Goal: Information Seeking & Learning: Check status

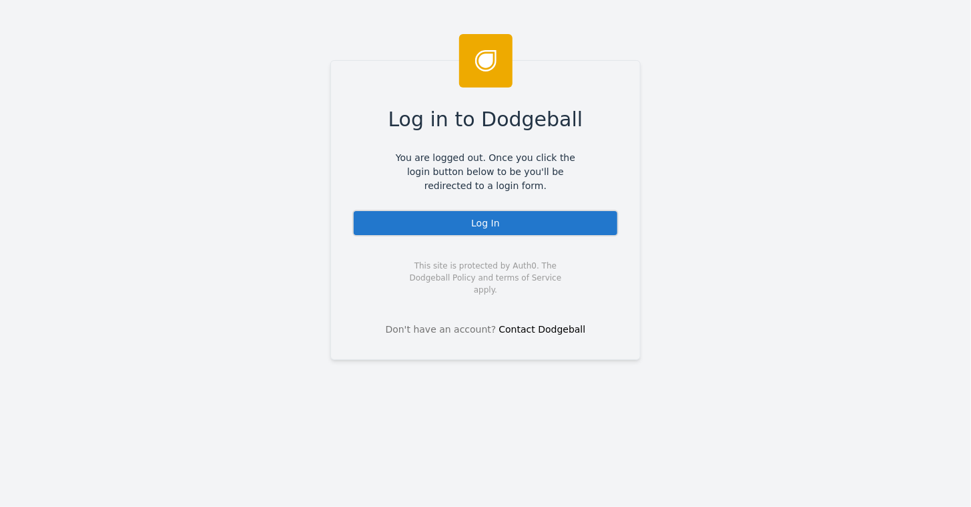
click at [466, 219] on div "Log In" at bounding box center [485, 223] width 266 height 27
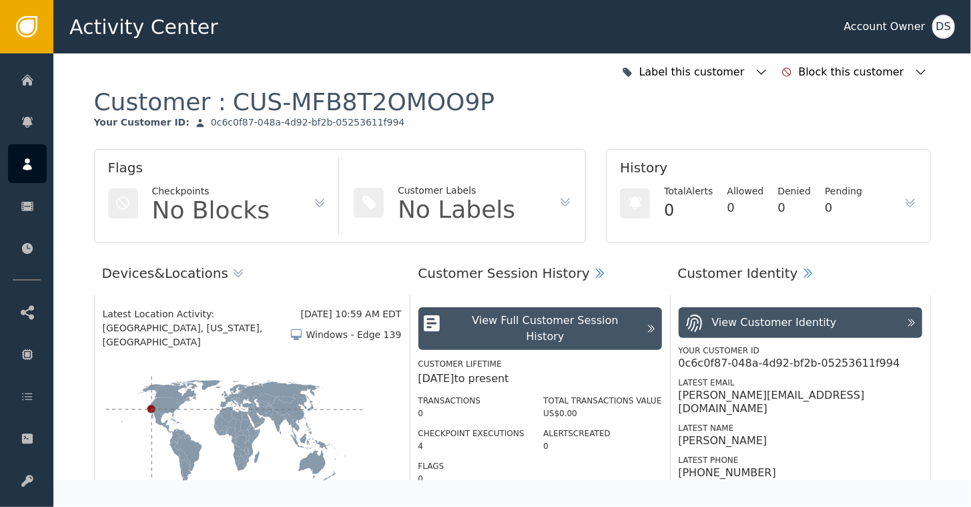
scroll to position [1335, 0]
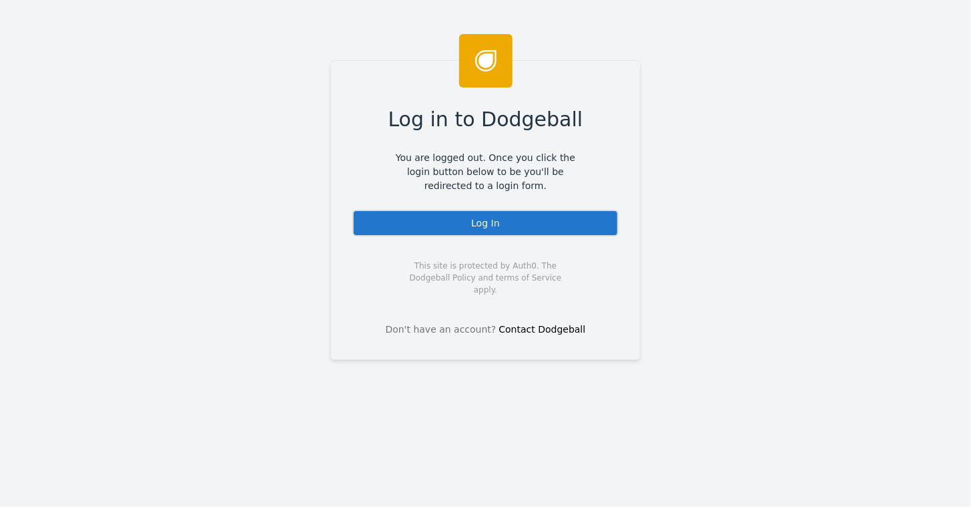
click at [491, 229] on div "Log In" at bounding box center [485, 223] width 266 height 27
click at [466, 223] on div "Log In" at bounding box center [485, 223] width 266 height 27
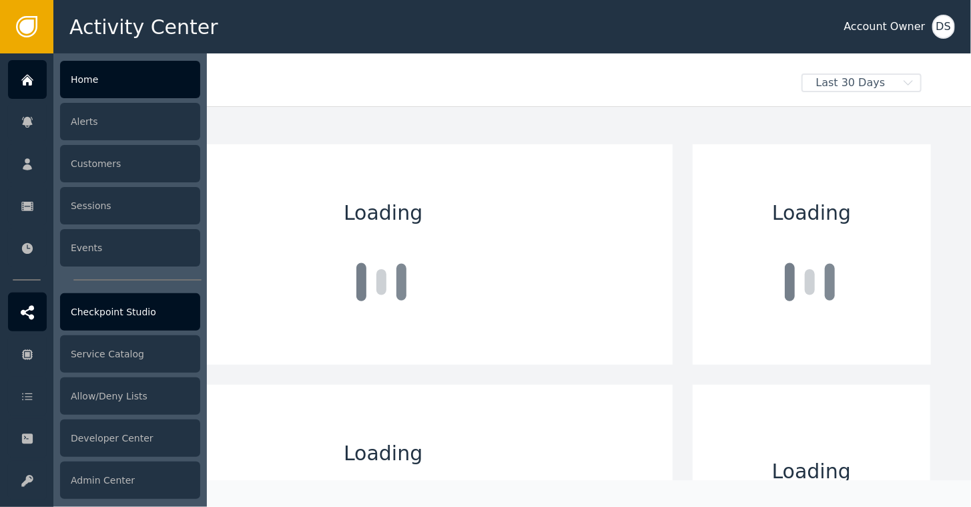
click at [111, 306] on div "Checkpoint Studio" at bounding box center [130, 311] width 140 height 37
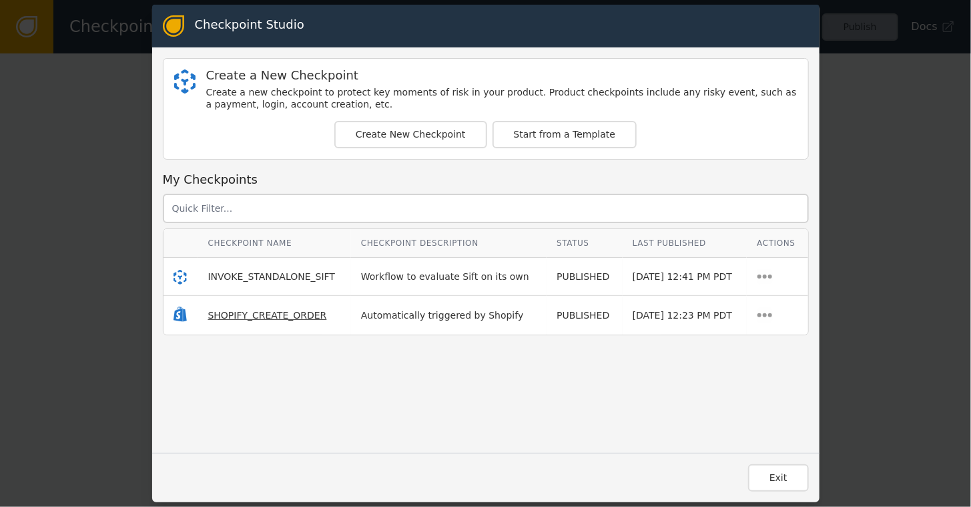
click at [249, 313] on span "SHOPIFY_CREATE_ORDER" at bounding box center [267, 315] width 119 height 11
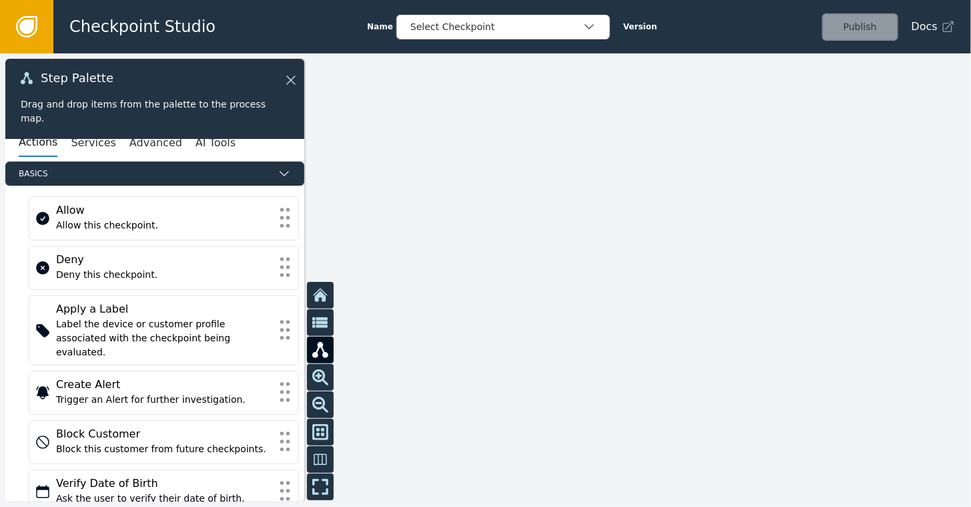
click at [30, 19] on icon at bounding box center [26, 26] width 21 height 21
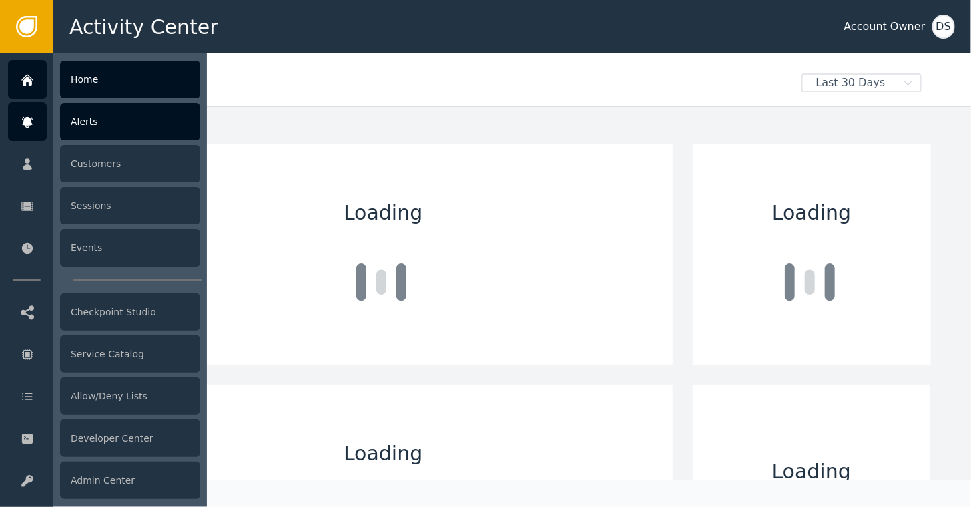
click at [91, 123] on div "Alerts" at bounding box center [130, 121] width 140 height 37
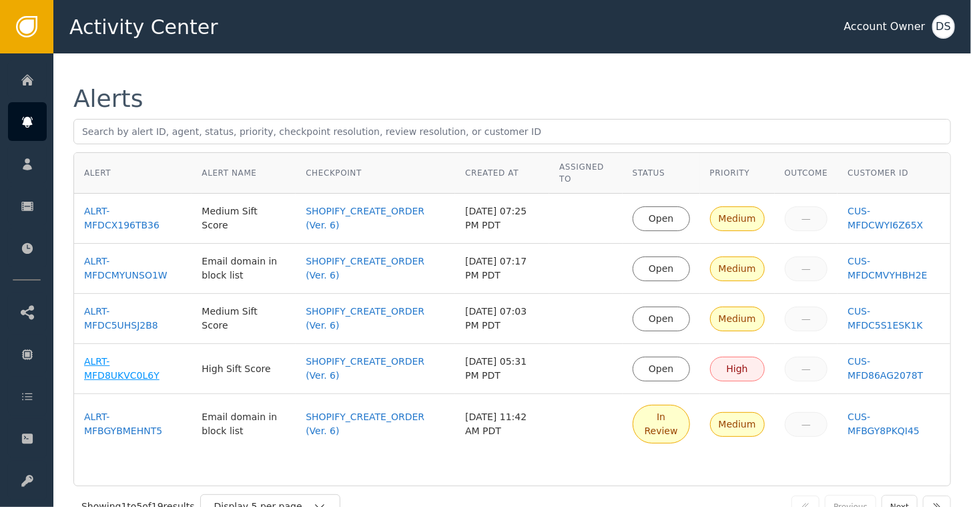
click at [115, 363] on div "ALRT-MFD8UKVC0L6Y" at bounding box center [132, 368] width 97 height 28
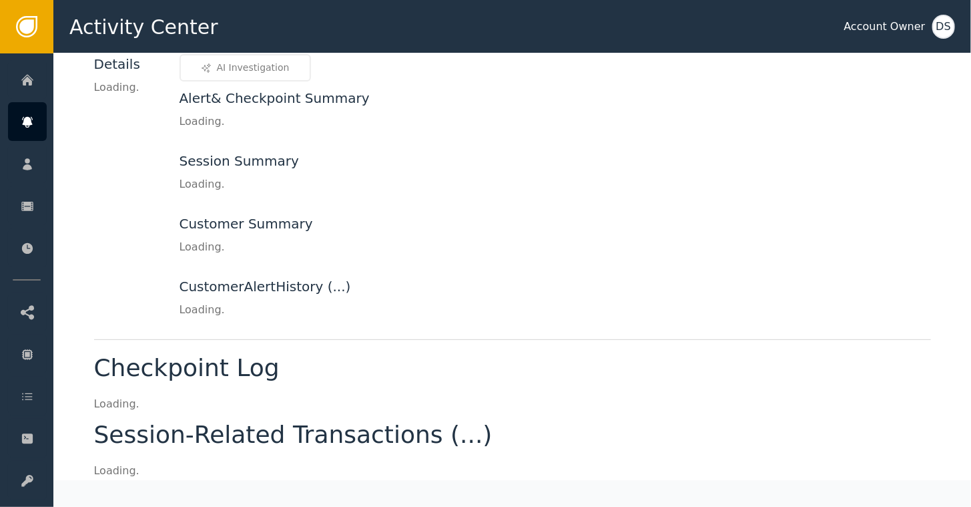
scroll to position [121, 0]
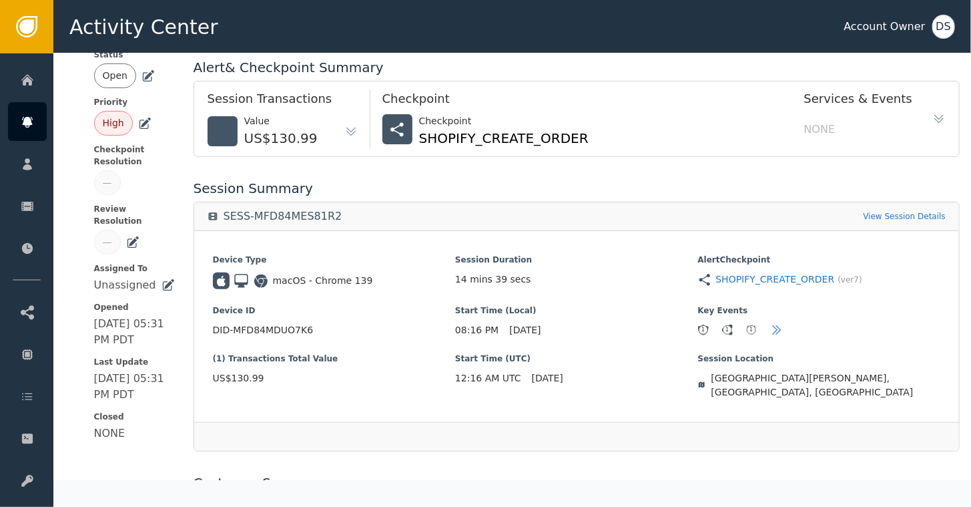
drag, startPoint x: 527, startPoint y: 179, endPoint x: 522, endPoint y: 128, distance: 50.9
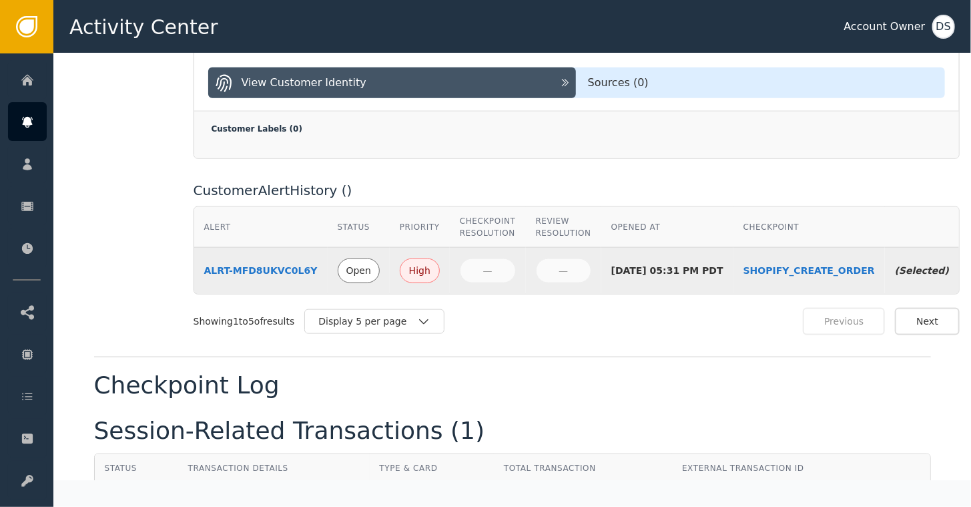
scroll to position [734, 0]
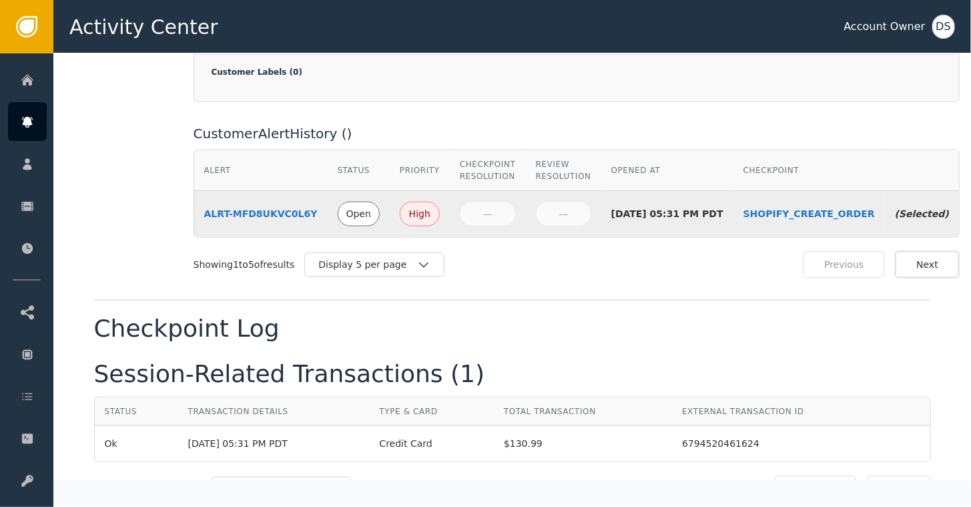
drag, startPoint x: 522, startPoint y: 128, endPoint x: 537, endPoint y: 194, distance: 67.0
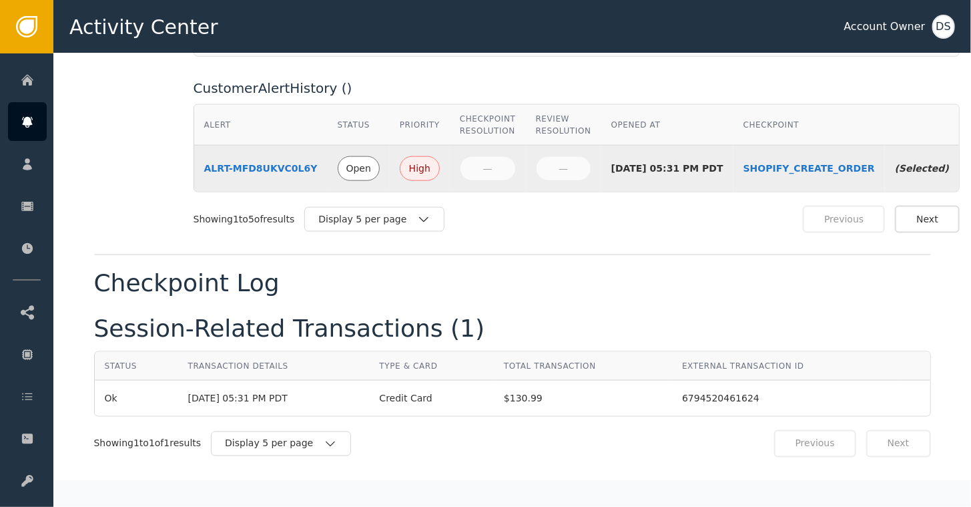
scroll to position [783, 0]
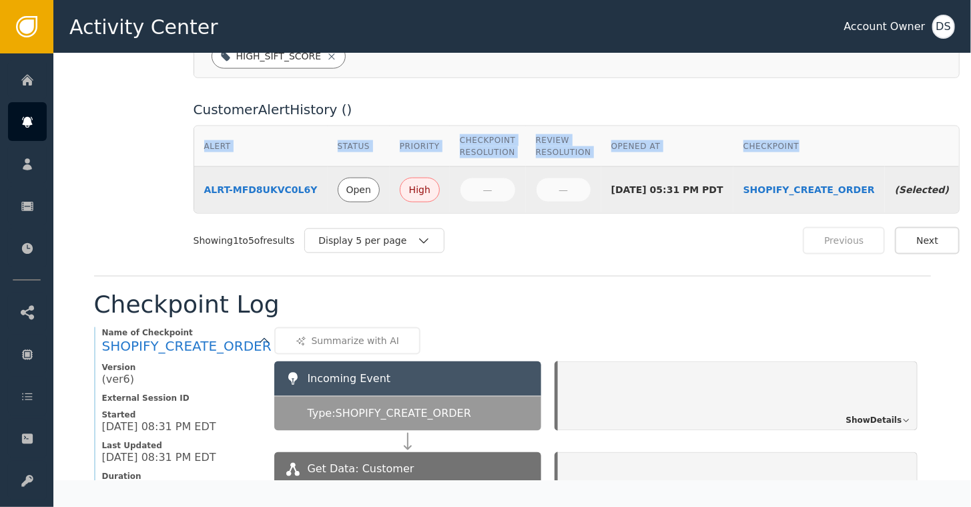
drag, startPoint x: 850, startPoint y: 128, endPoint x: 593, endPoint y: 112, distance: 257.5
click at [593, 112] on div "Customer Alert History ( ) Alert Status Priority Checkpoint Resolution Review R…" at bounding box center [577, 176] width 766 height 155
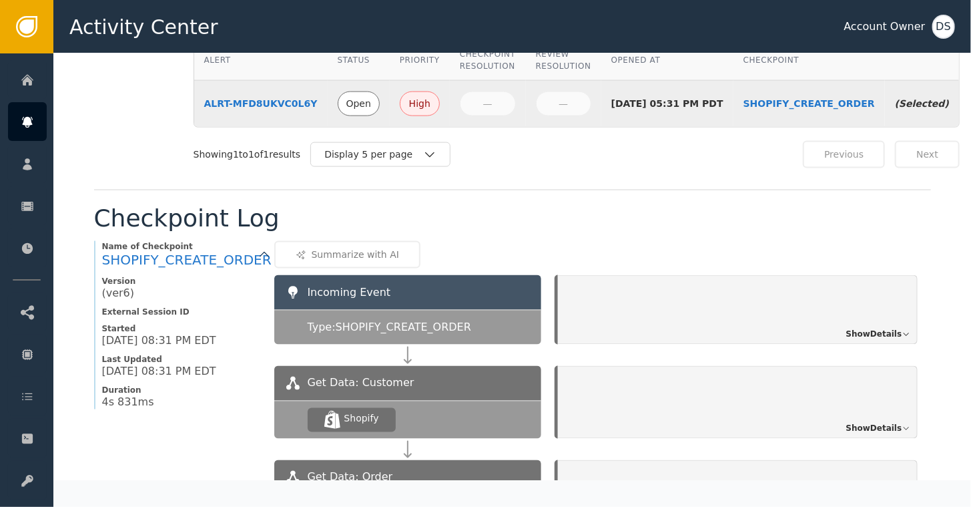
scroll to position [916, 0]
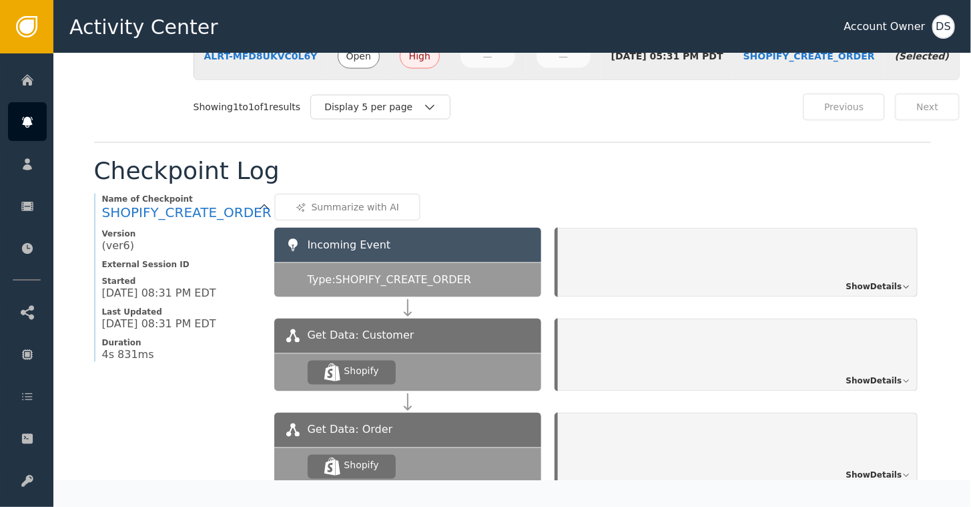
click at [869, 281] on span "Show Details" at bounding box center [874, 287] width 56 height 12
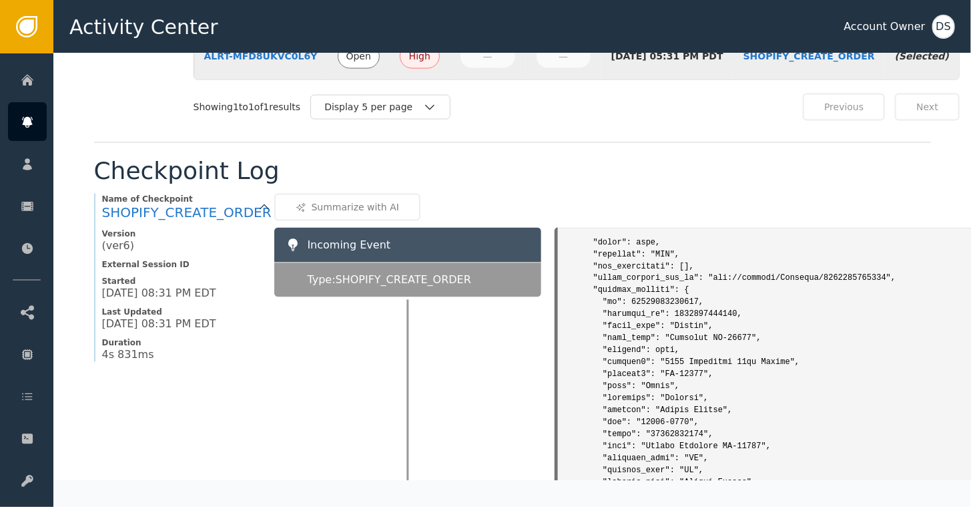
scroll to position [2803, 0]
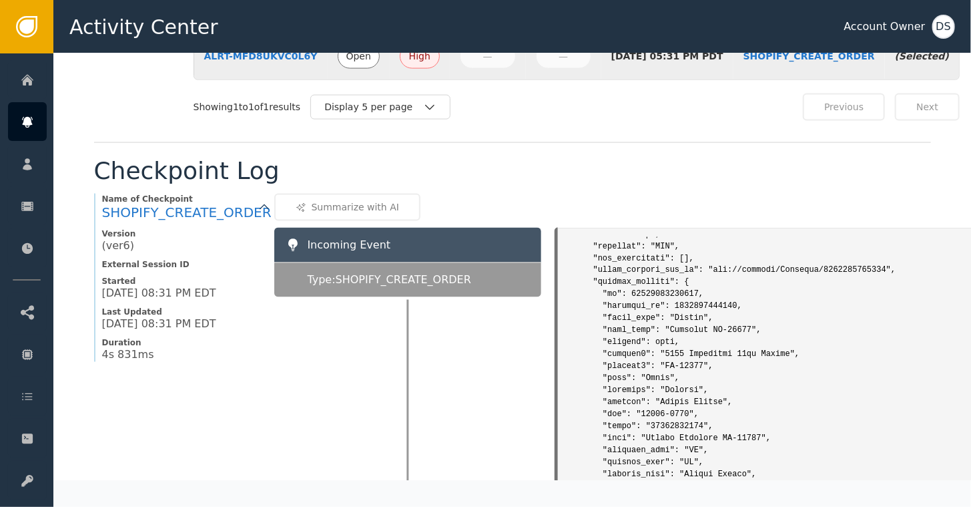
drag, startPoint x: 738, startPoint y: 275, endPoint x: 806, endPoint y: 291, distance: 69.9
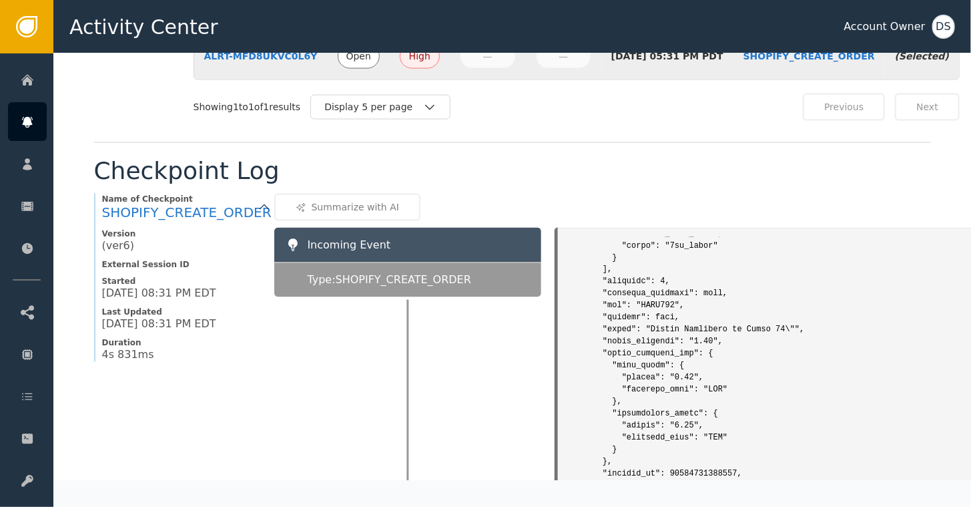
scroll to position [3805, 0]
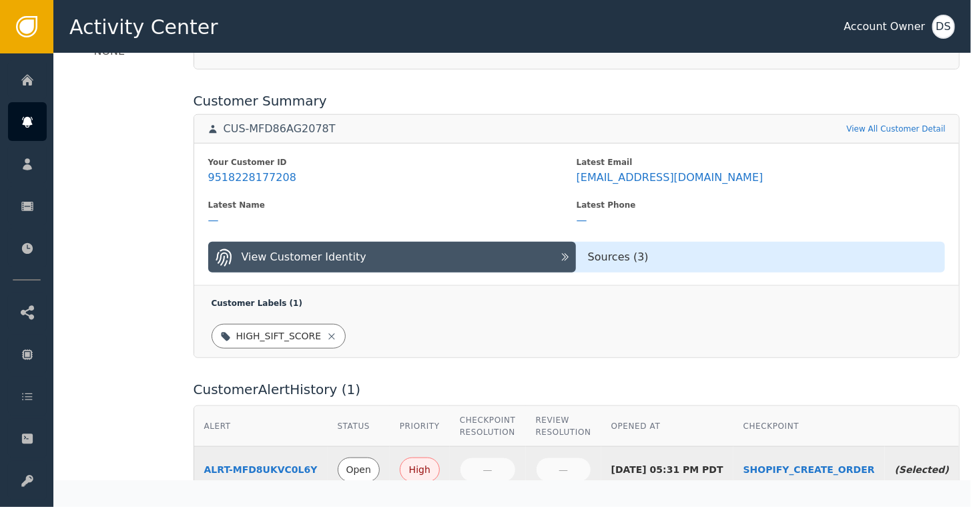
scroll to position [449, 0]
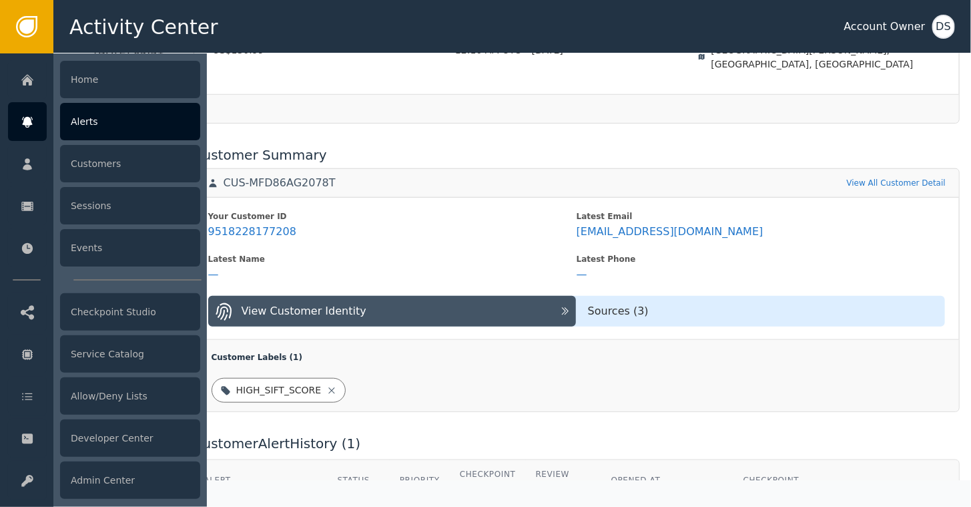
click at [89, 113] on div "Alerts" at bounding box center [130, 121] width 140 height 37
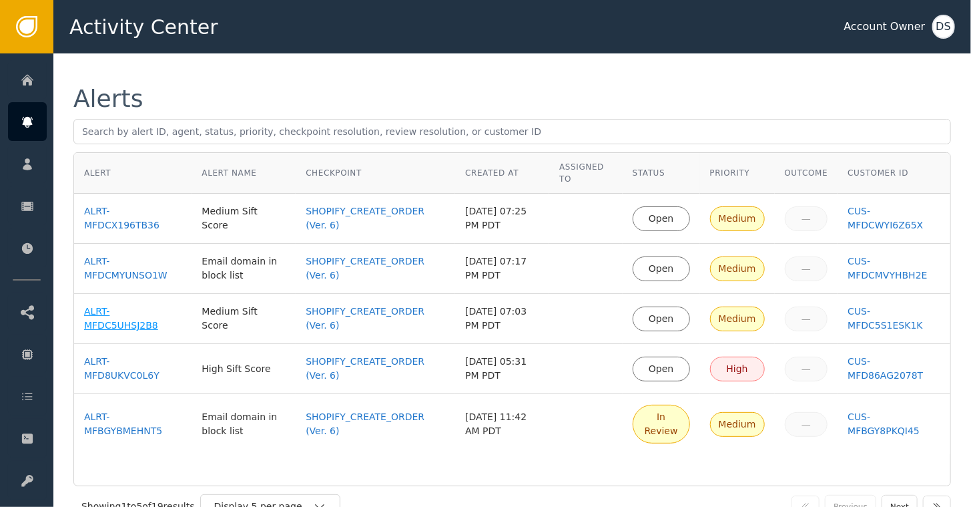
click at [123, 316] on div "ALRT-MFDC5UHSJ2B8" at bounding box center [132, 318] width 97 height 28
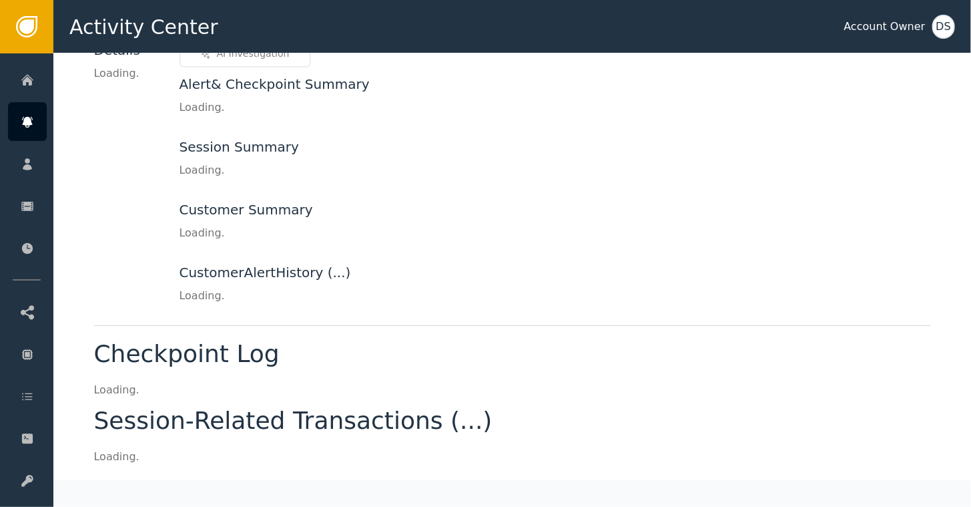
scroll to position [121, 0]
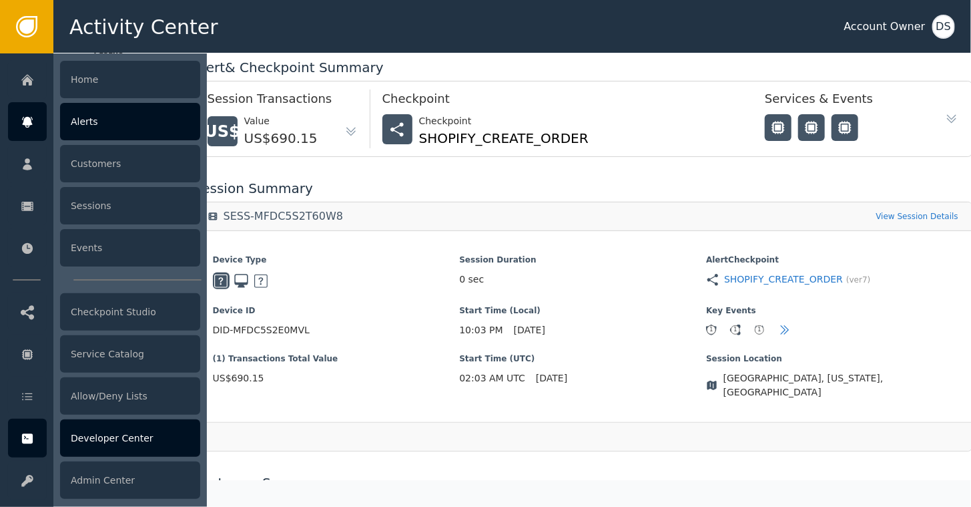
click at [107, 445] on div "Developer Center" at bounding box center [130, 437] width 140 height 37
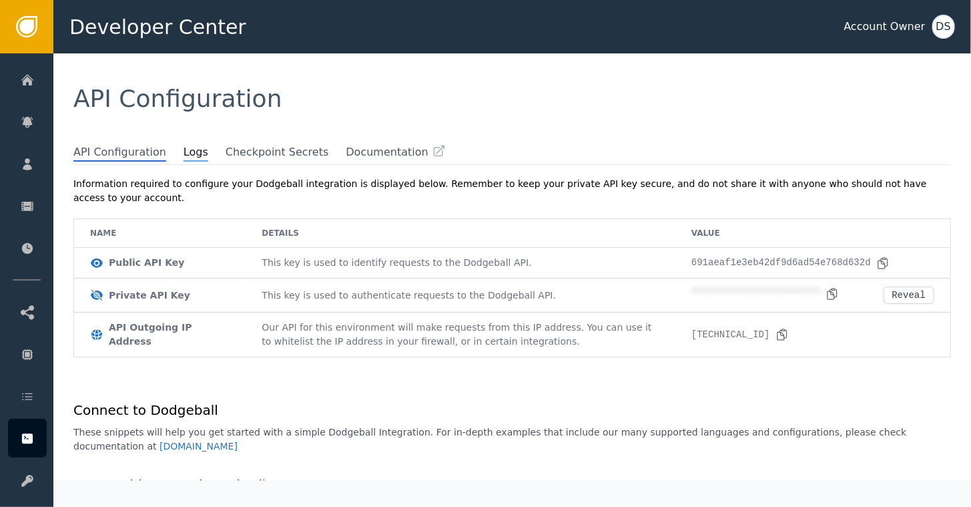
click at [184, 150] on span "Logs" at bounding box center [196, 152] width 25 height 17
